Goal: Task Accomplishment & Management: Manage account settings

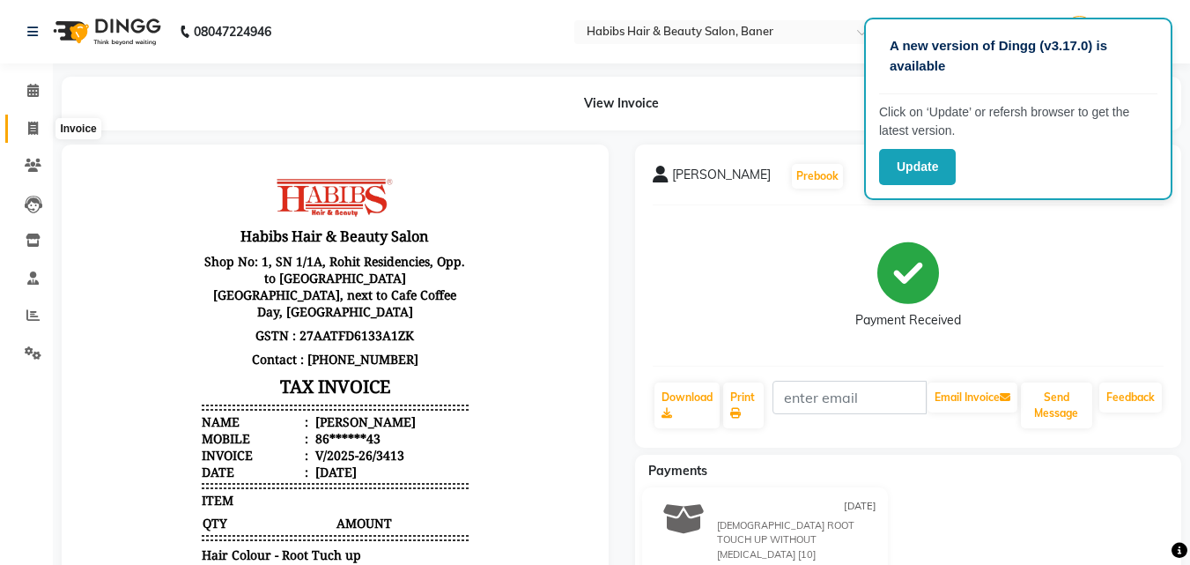
click at [35, 122] on icon at bounding box center [33, 128] width 10 height 13
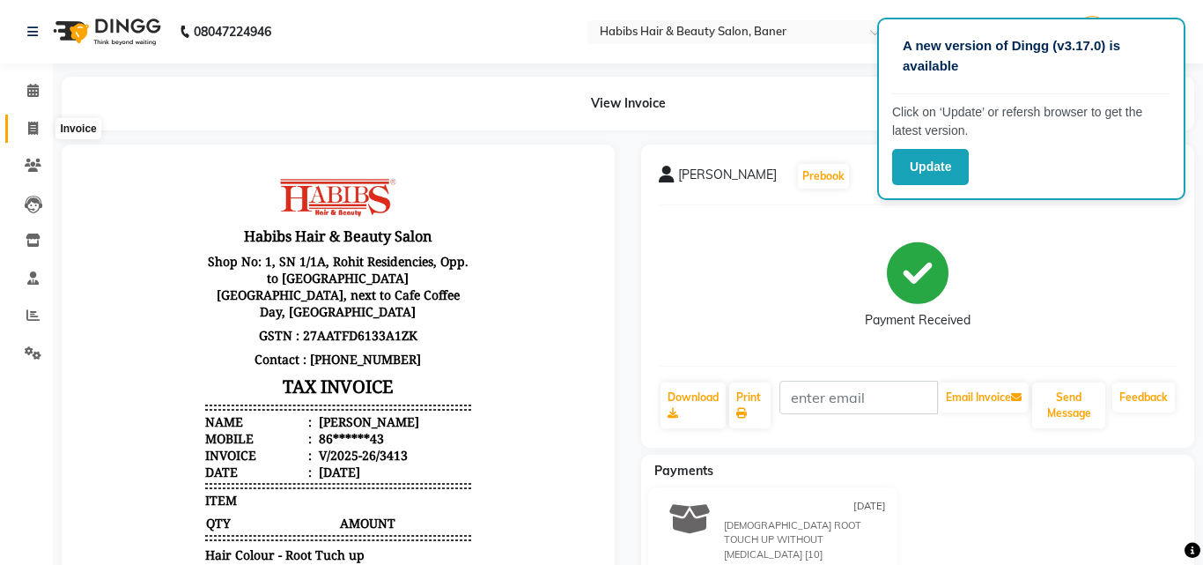
select select "5356"
select select "service"
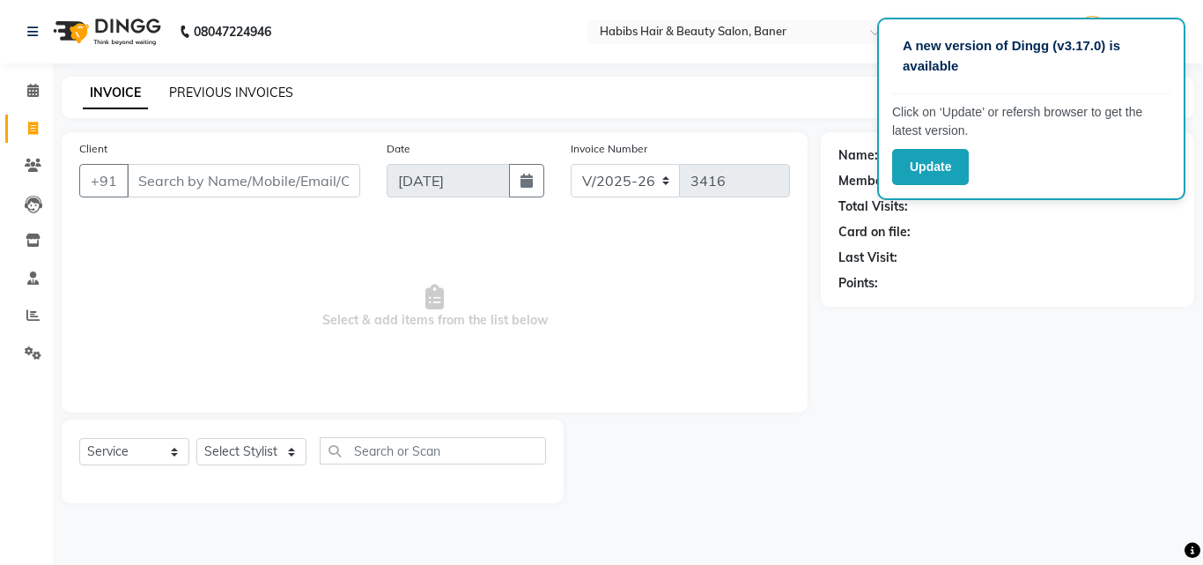
click at [234, 93] on link "PREVIOUS INVOICES" at bounding box center [231, 93] width 124 height 16
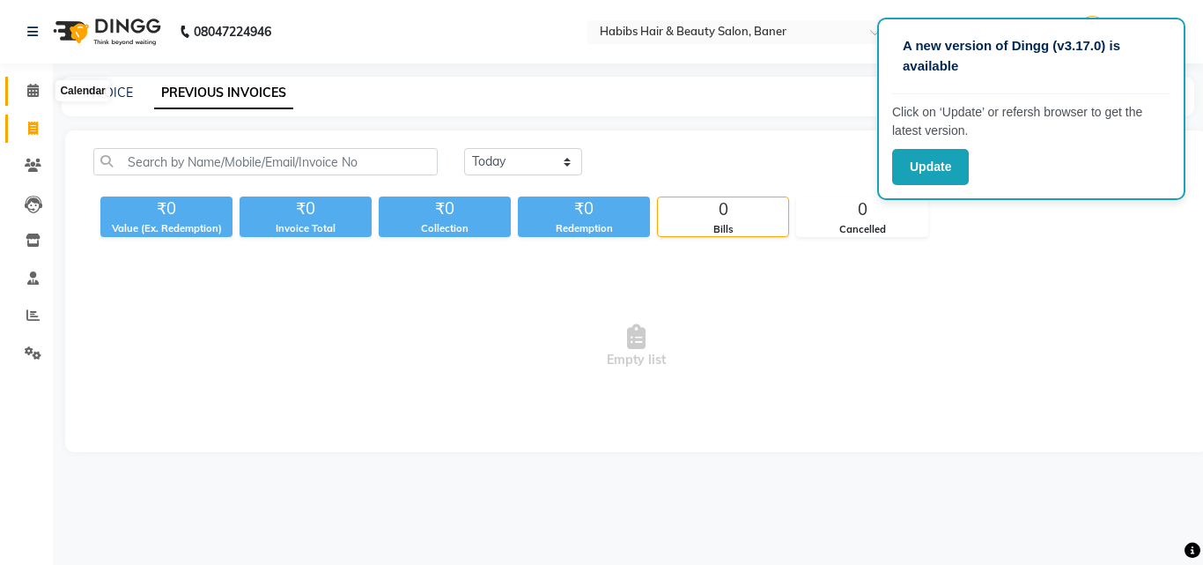
click at [34, 87] on icon at bounding box center [32, 90] width 11 height 13
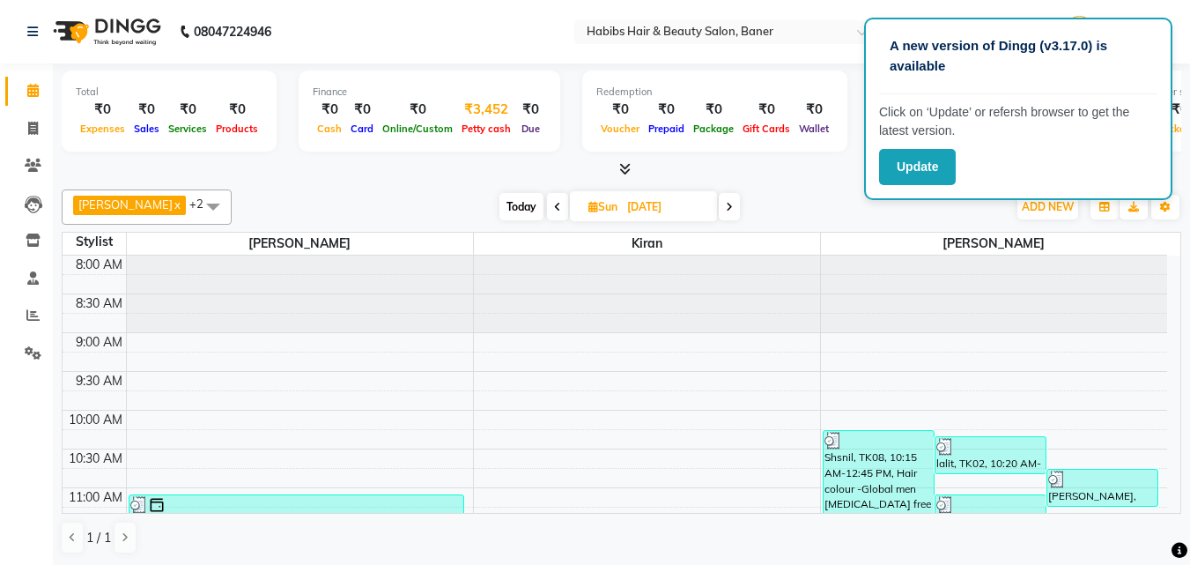
click at [486, 115] on div "₹3,452" at bounding box center [486, 110] width 58 height 20
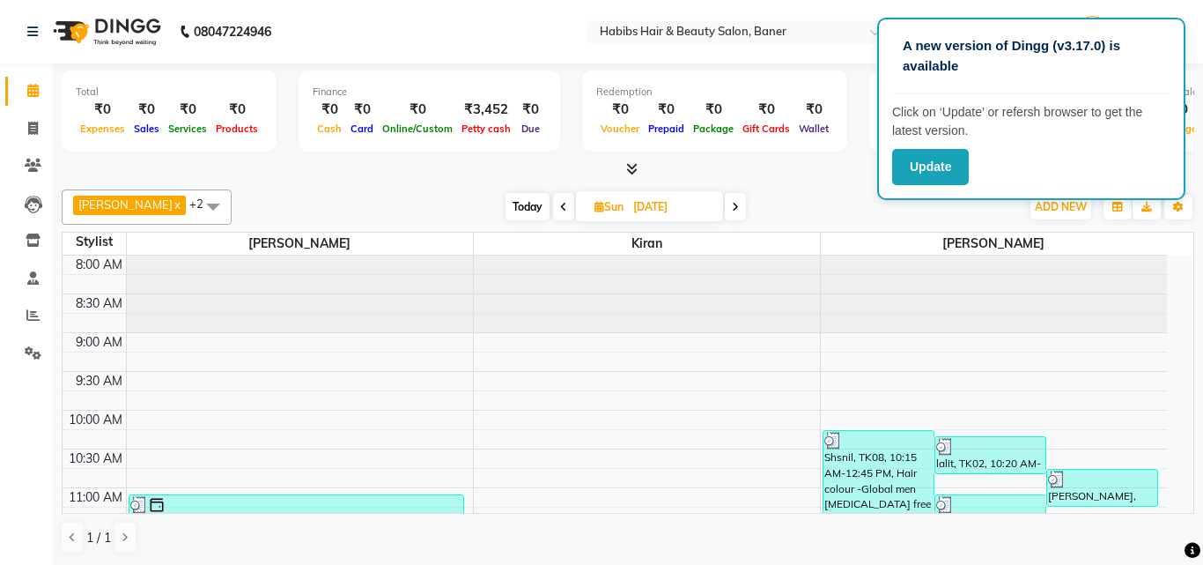
select select "4285"
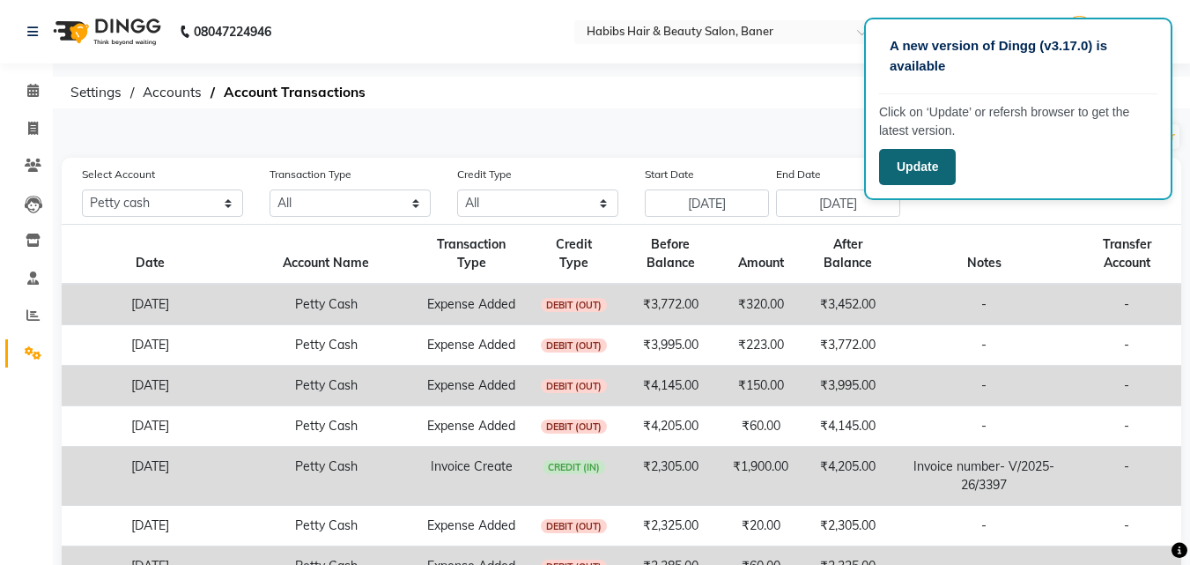
click at [923, 166] on button "Update" at bounding box center [917, 167] width 77 height 36
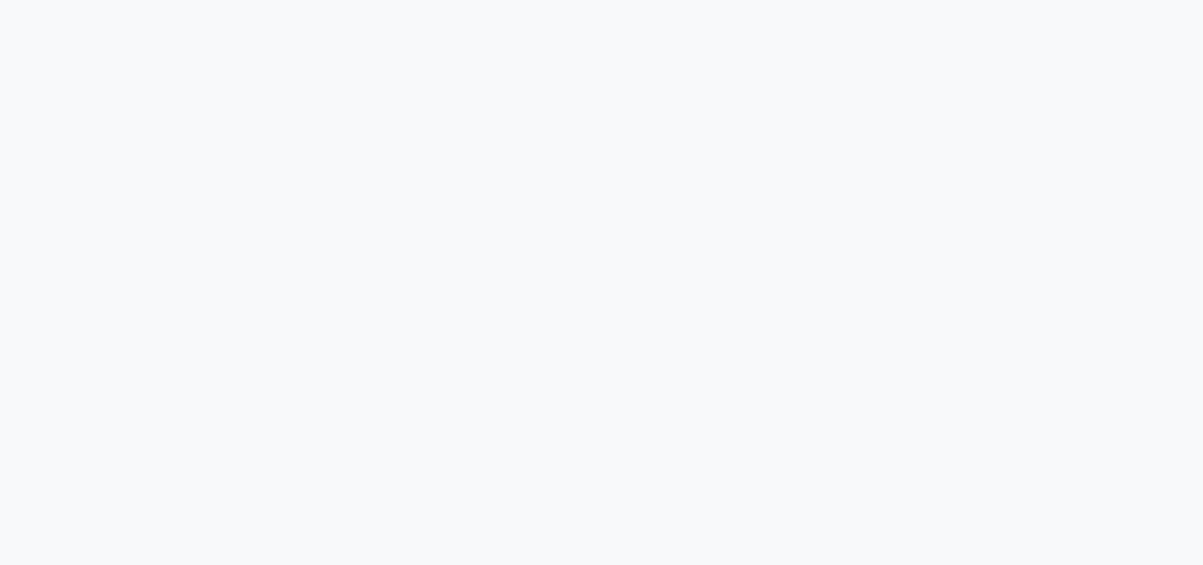
select select "4285"
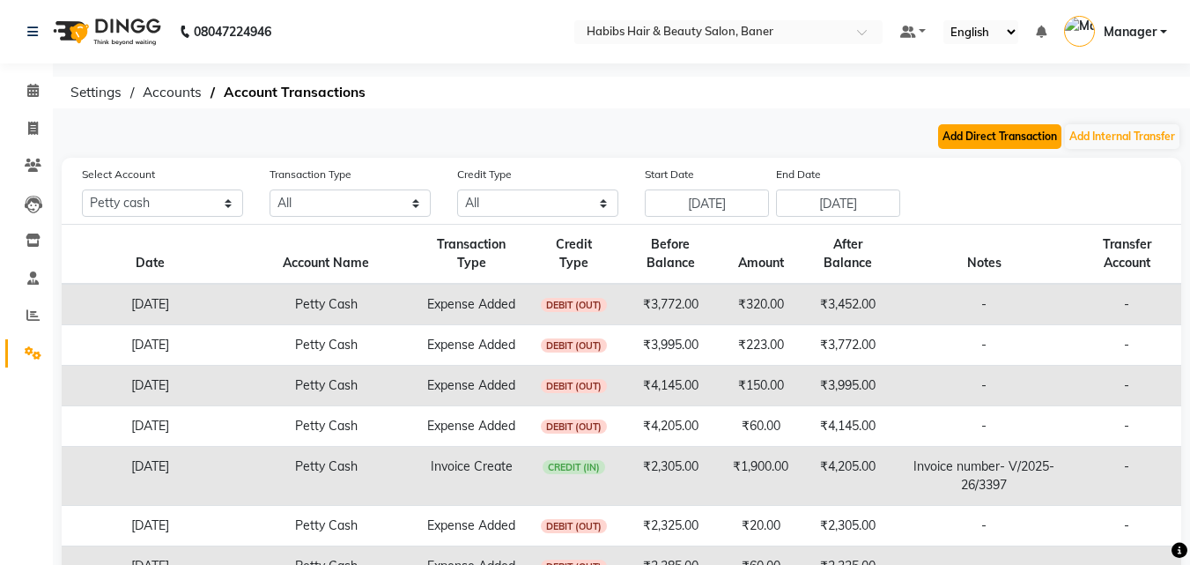
click at [962, 134] on button "Add Direct Transaction" at bounding box center [999, 136] width 123 height 25
select select "direct"
select select "4285"
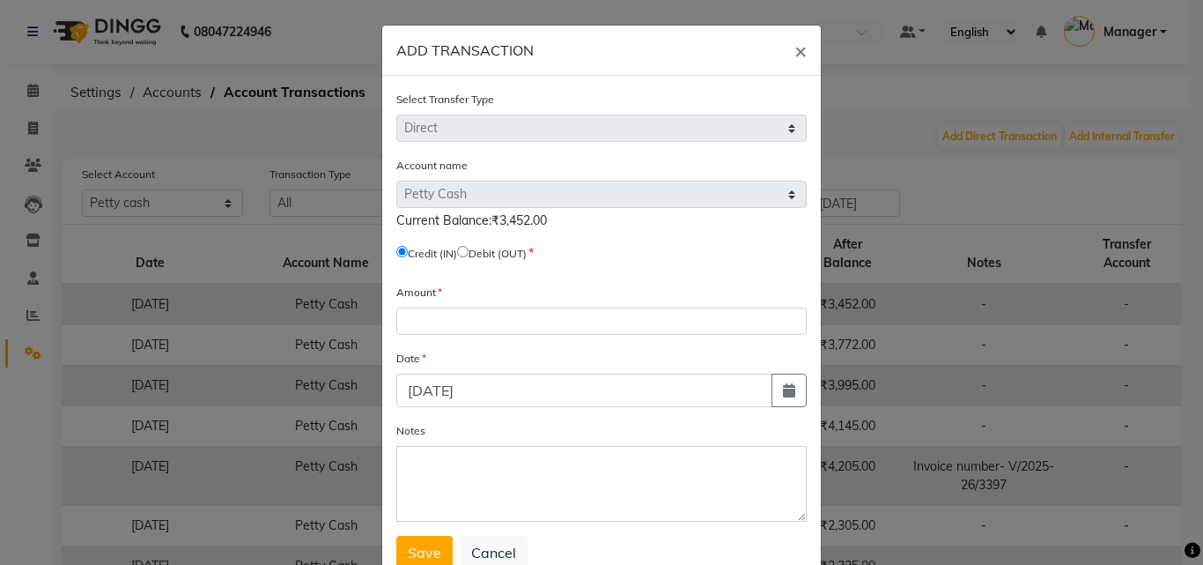
click at [469, 249] on input "radio" at bounding box center [462, 251] width 11 height 11
radio input "true"
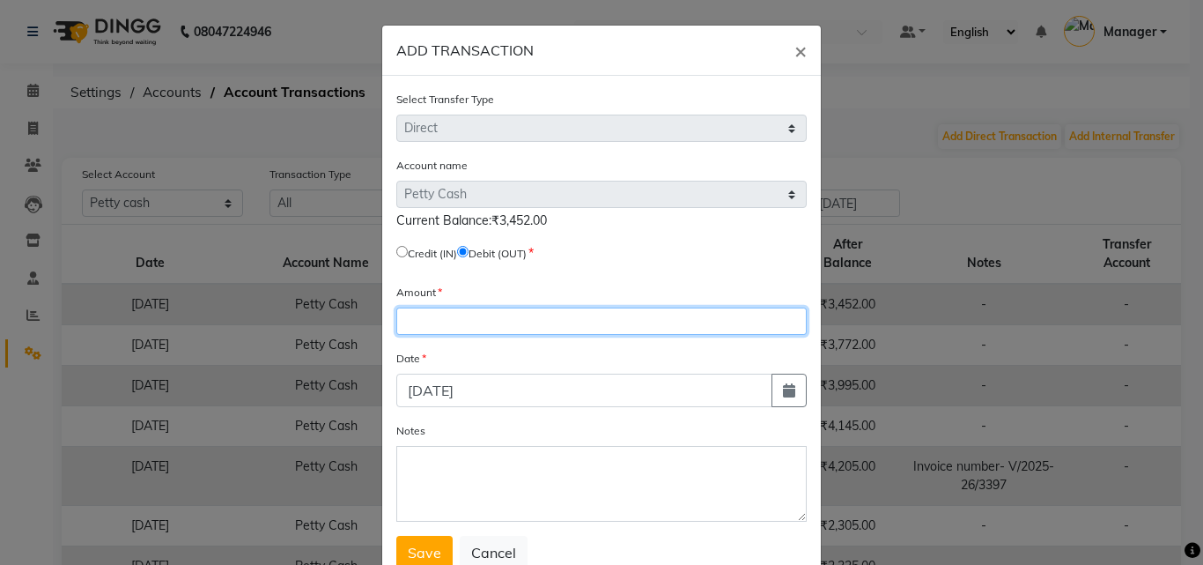
click at [477, 324] on input "number" at bounding box center [601, 320] width 410 height 27
type input "3452"
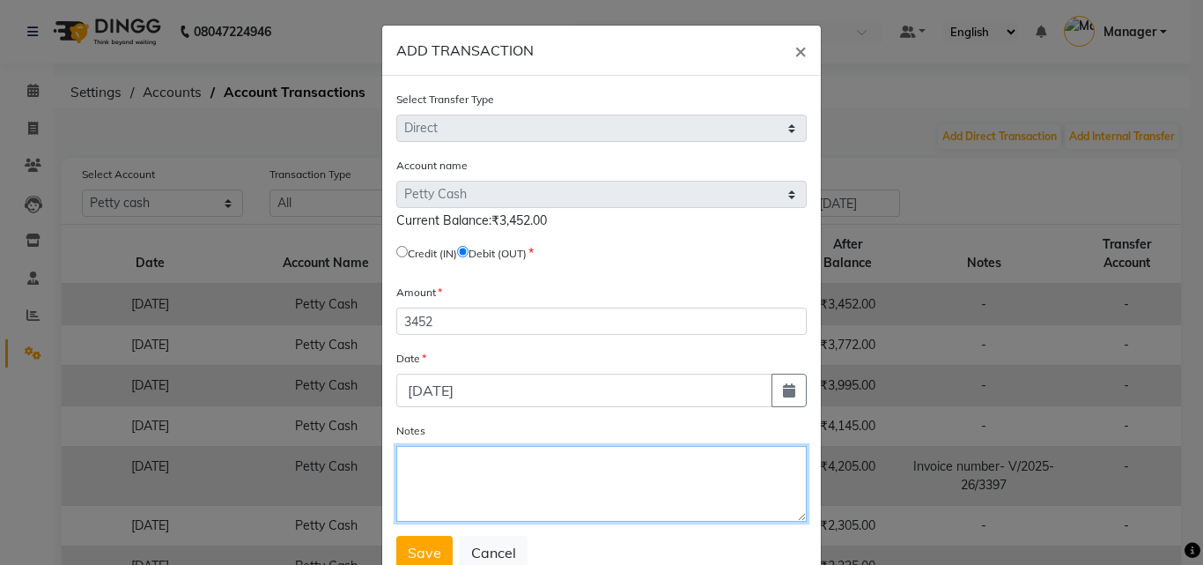
click at [454, 455] on textarea "Notes" at bounding box center [601, 484] width 410 height 76
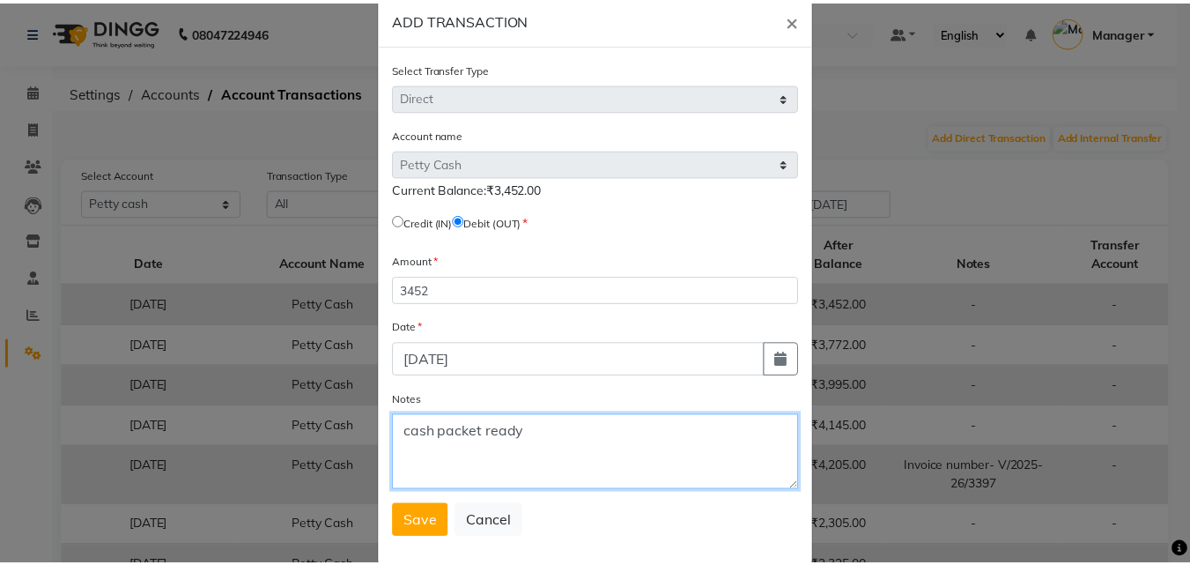
scroll to position [58, 0]
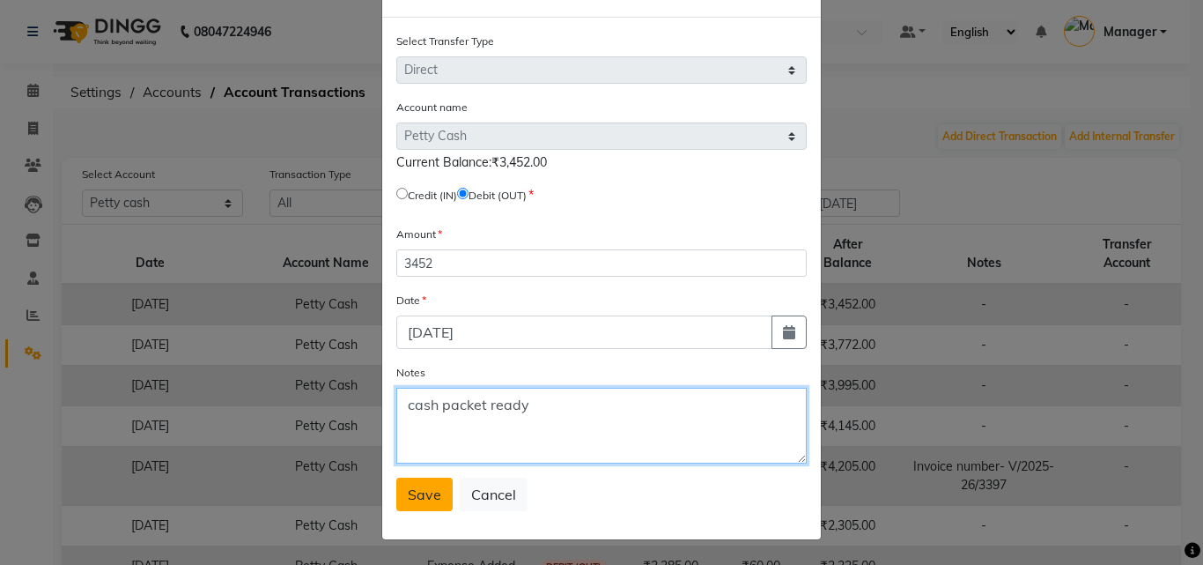
type textarea "cash packet ready"
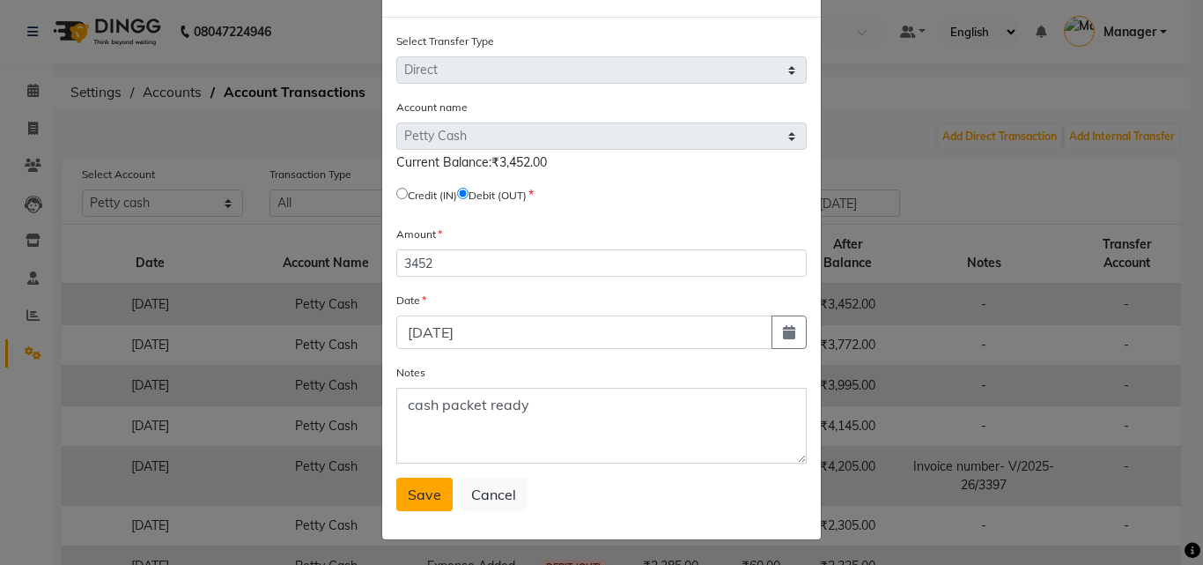
click at [425, 489] on span "Save" at bounding box center [424, 494] width 33 height 18
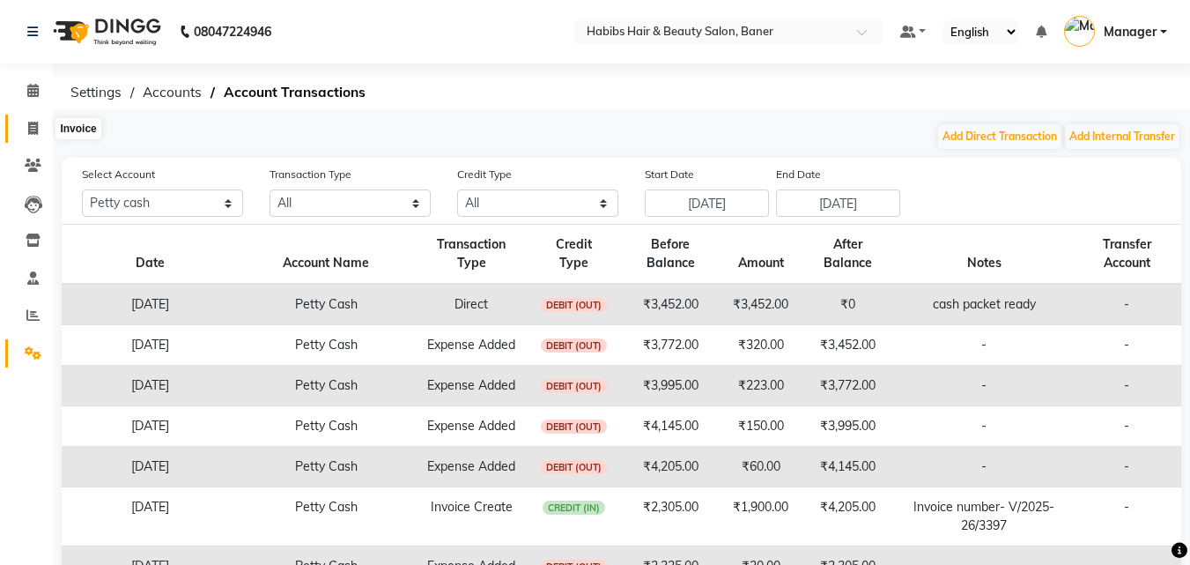
click at [35, 129] on icon at bounding box center [33, 128] width 10 height 13
select select "5356"
select select "service"
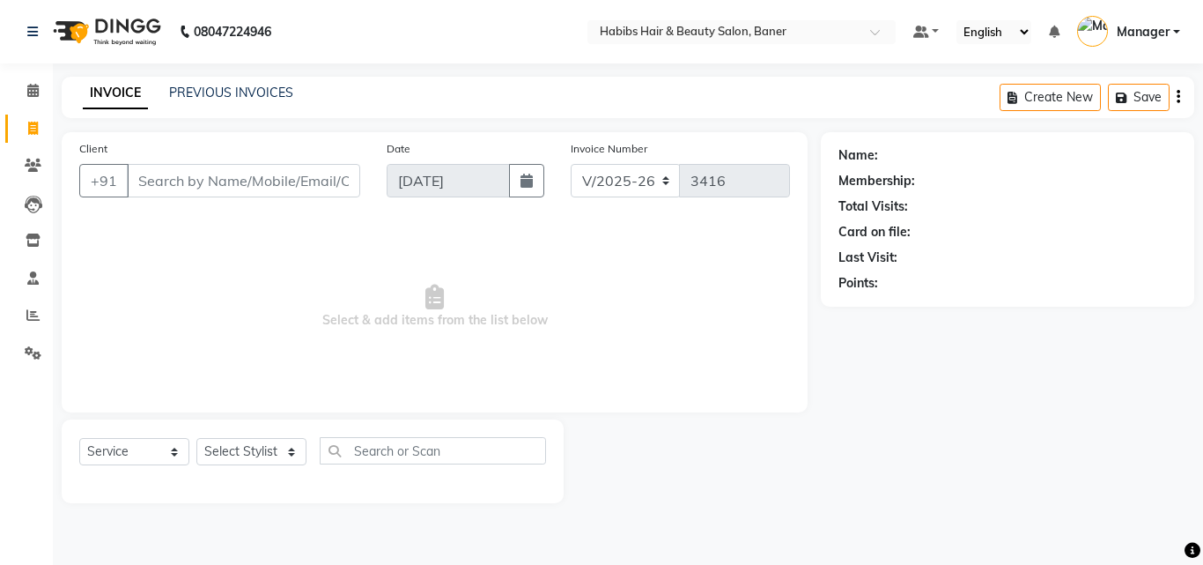
click at [35, 129] on icon at bounding box center [33, 128] width 10 height 13
select select "5356"
select select "service"
click at [24, 314] on span at bounding box center [33, 316] width 31 height 20
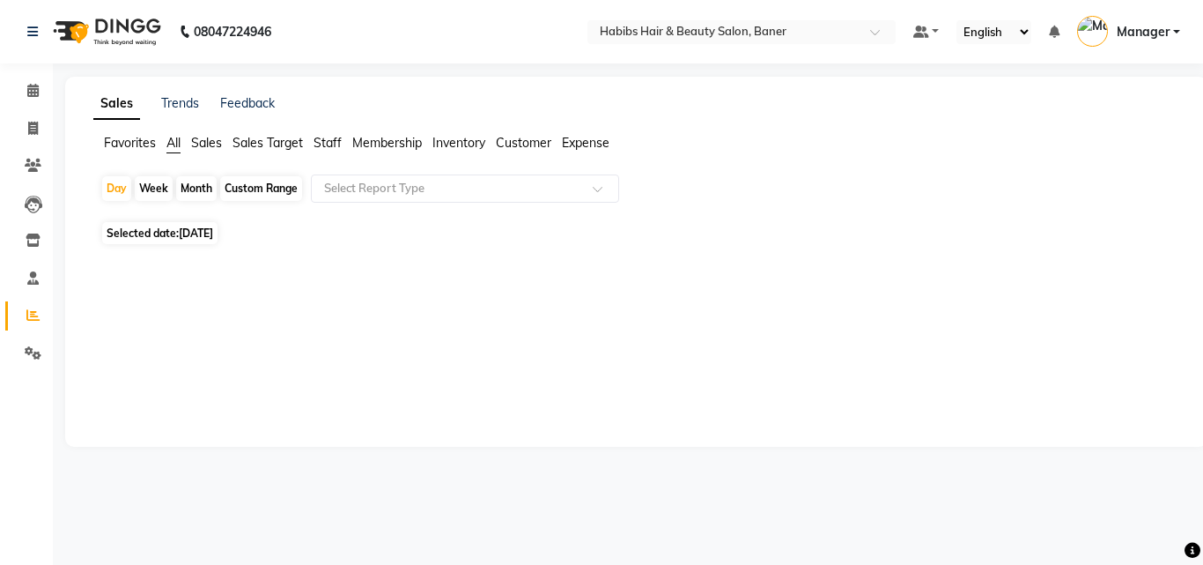
click at [216, 240] on span "Selected date: 01-09-2025" at bounding box center [159, 233] width 115 height 22
select select "9"
select select "2025"
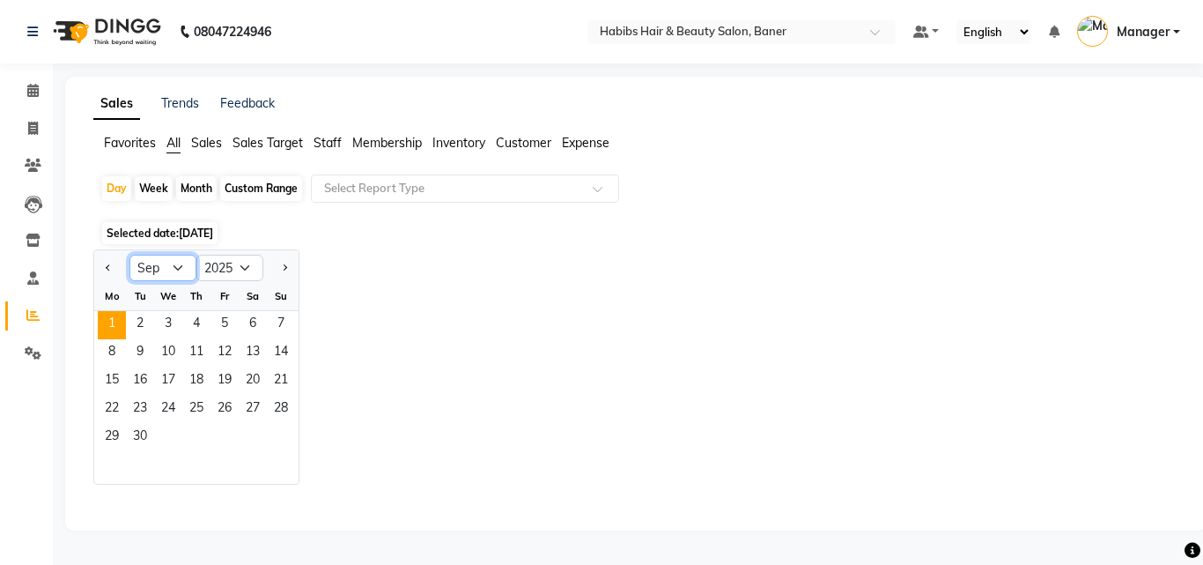
click at [178, 269] on select "Jan Feb Mar Apr May Jun Jul Aug Sep Oct Nov Dec" at bounding box center [162, 268] width 67 height 26
select select "8"
click at [129, 255] on select "Jan Feb Mar Apr May Jun Jul Aug Sep Oct Nov Dec" at bounding box center [162, 268] width 67 height 26
click at [226, 315] on span "1" at bounding box center [225, 325] width 28 height 28
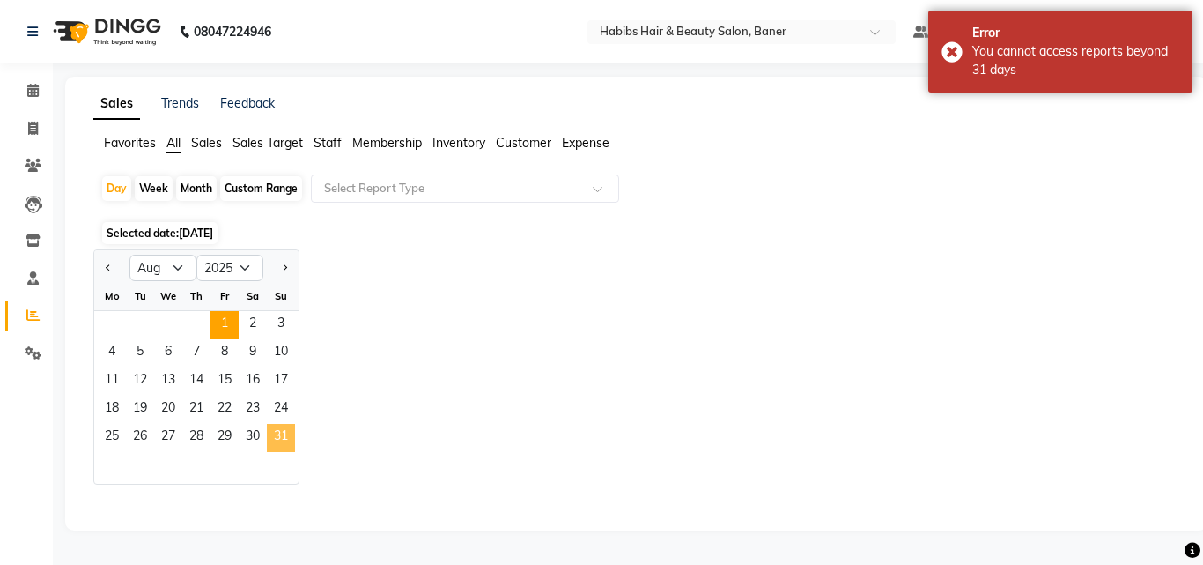
click at [273, 430] on span "31" at bounding box center [281, 438] width 28 height 28
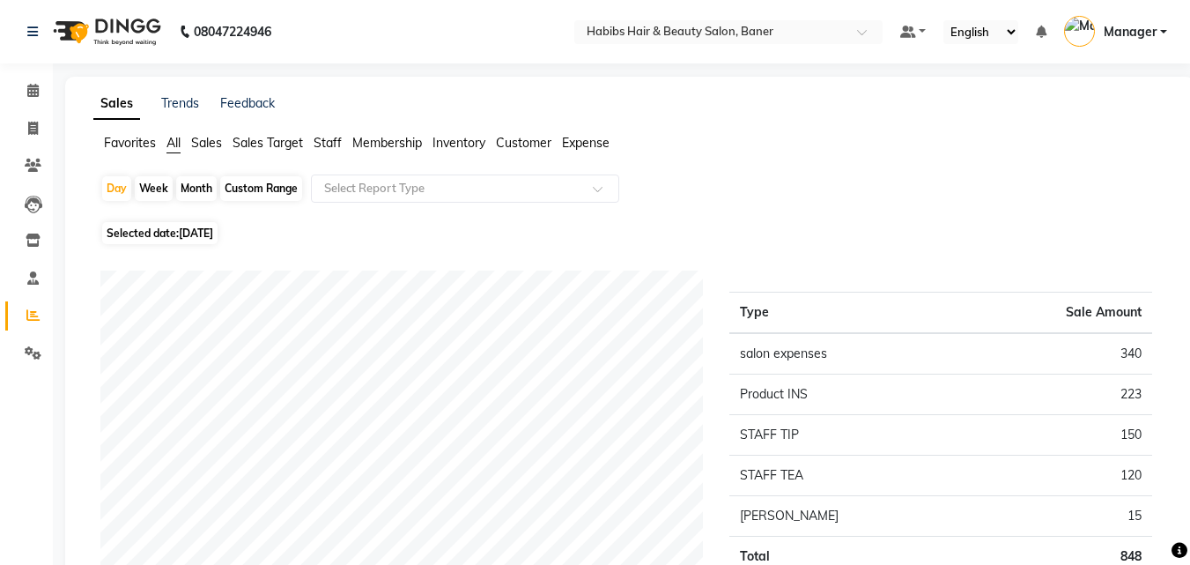
scroll to position [146, 0]
